Goal: Task Accomplishment & Management: Manage account settings

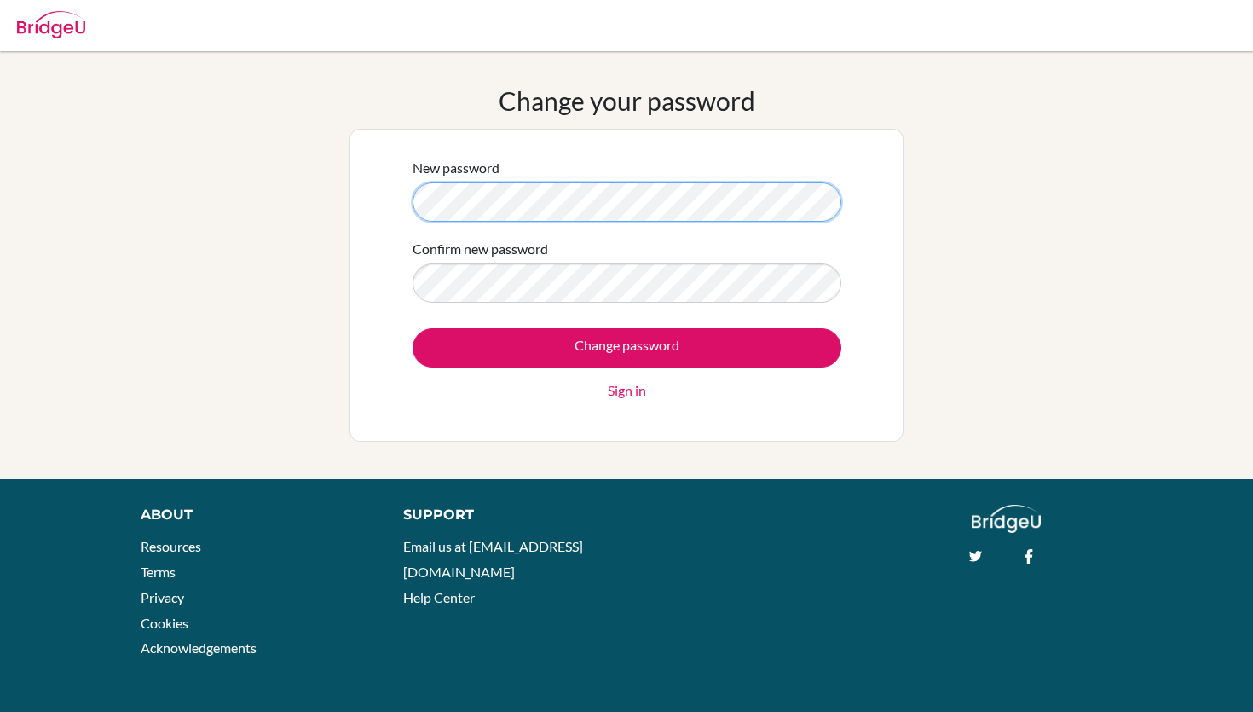
click at [378, 205] on div "New password Confirm new password Change password Sign in" at bounding box center [626, 285] width 554 height 313
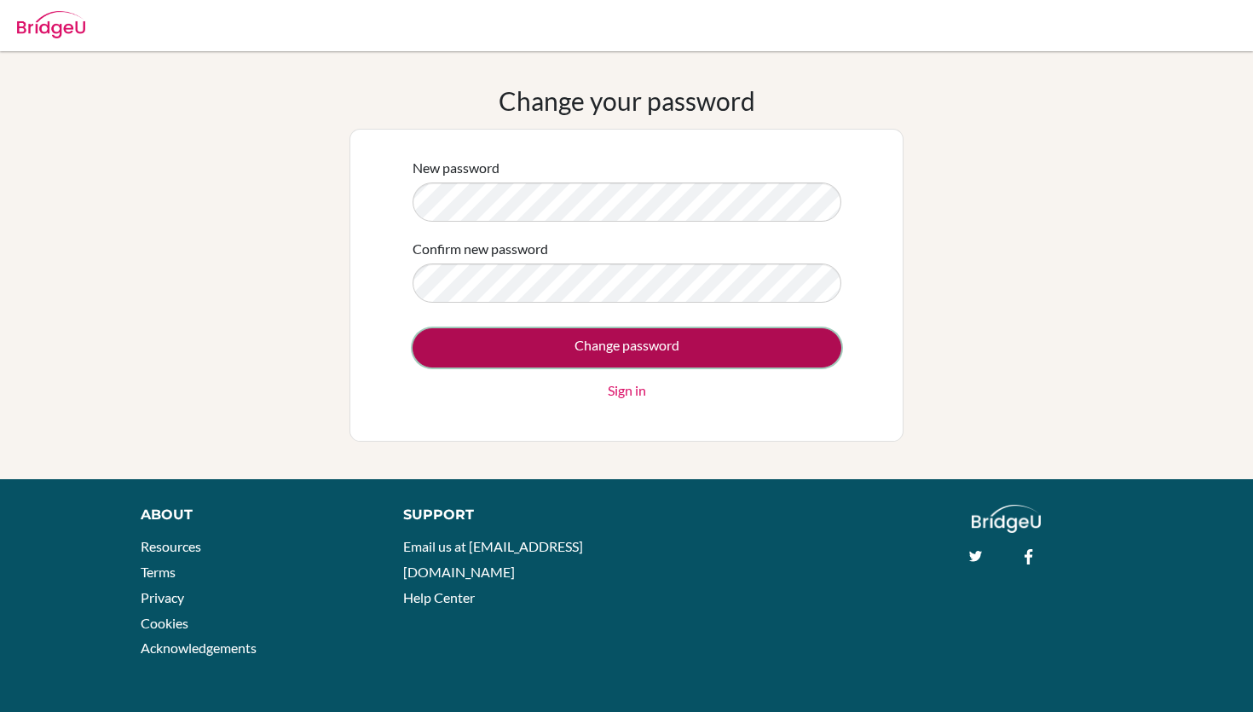
click at [562, 350] on input "Change password" at bounding box center [626, 347] width 429 height 39
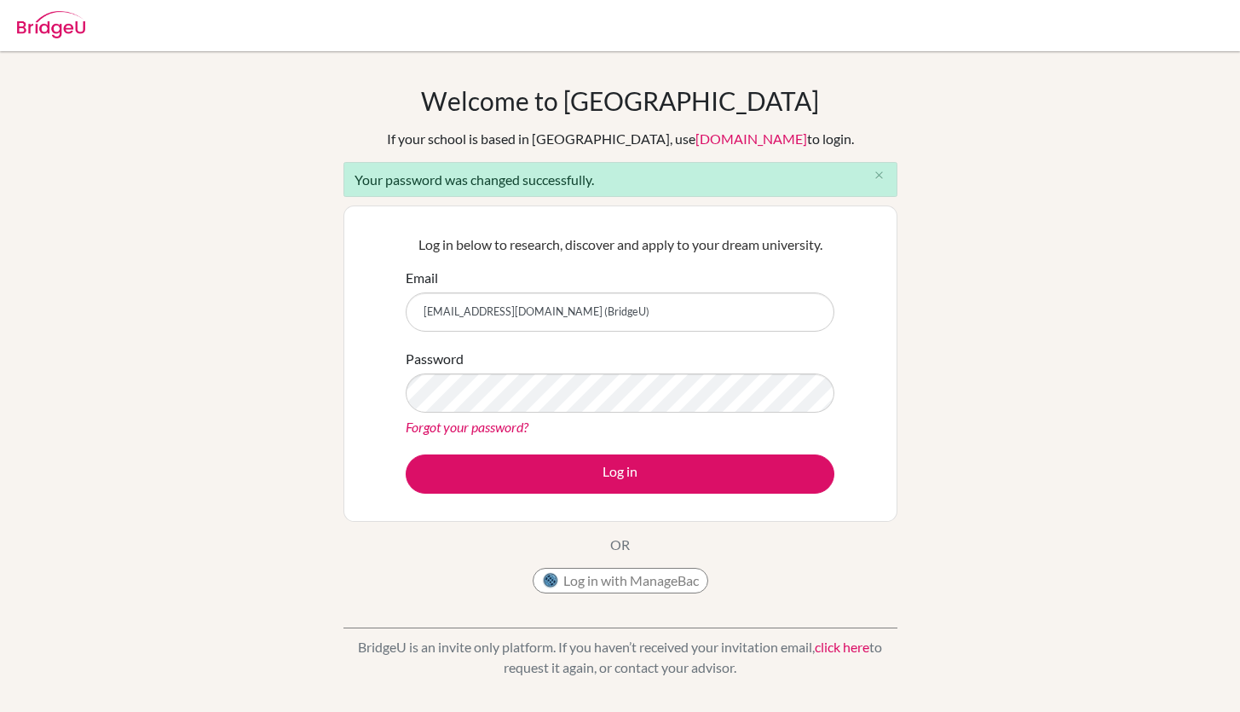
click at [636, 312] on input "[EMAIL_ADDRESS][DOMAIN_NAME] (BridgeU)" at bounding box center [620, 311] width 429 height 39
type input "arjunshah.jirs@gmail.com"
click at [903, 451] on div "Welcome to BridgeU If your school is based in China, use app.bridge-u.com.cn to…" at bounding box center [620, 385] width 1240 height 601
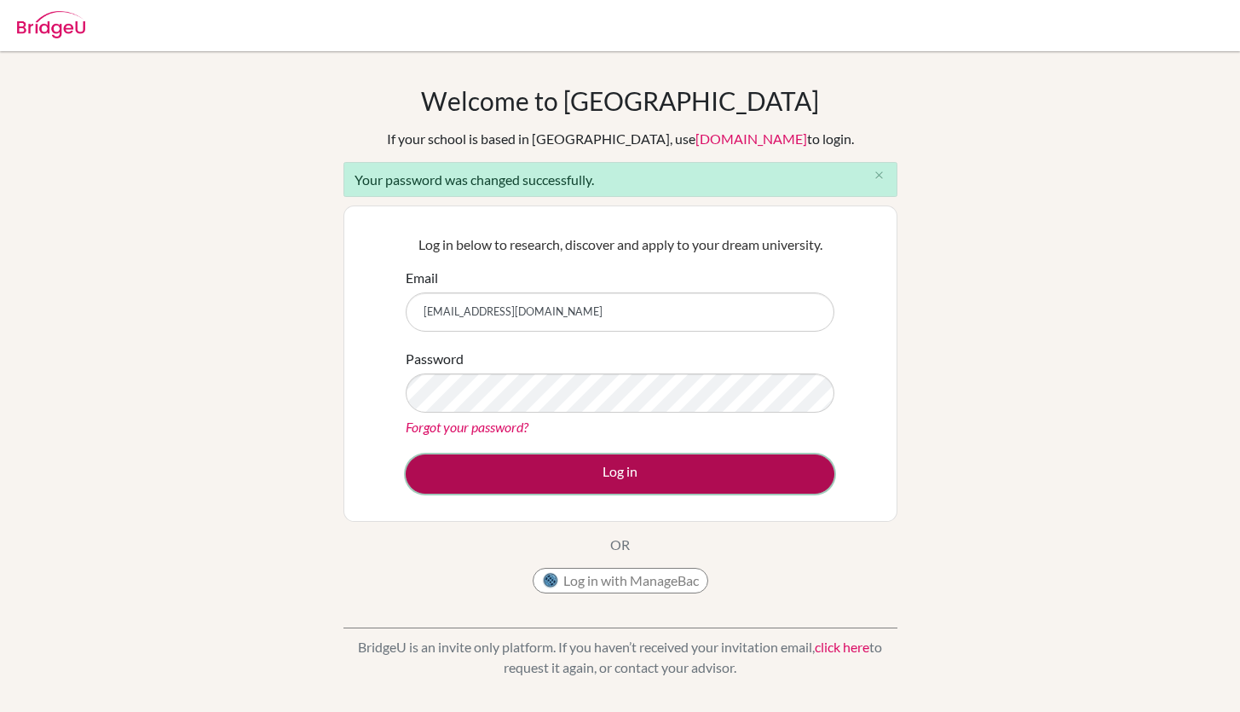
click at [586, 487] on button "Log in" at bounding box center [620, 473] width 429 height 39
